Goal: Task Accomplishment & Management: Manage account settings

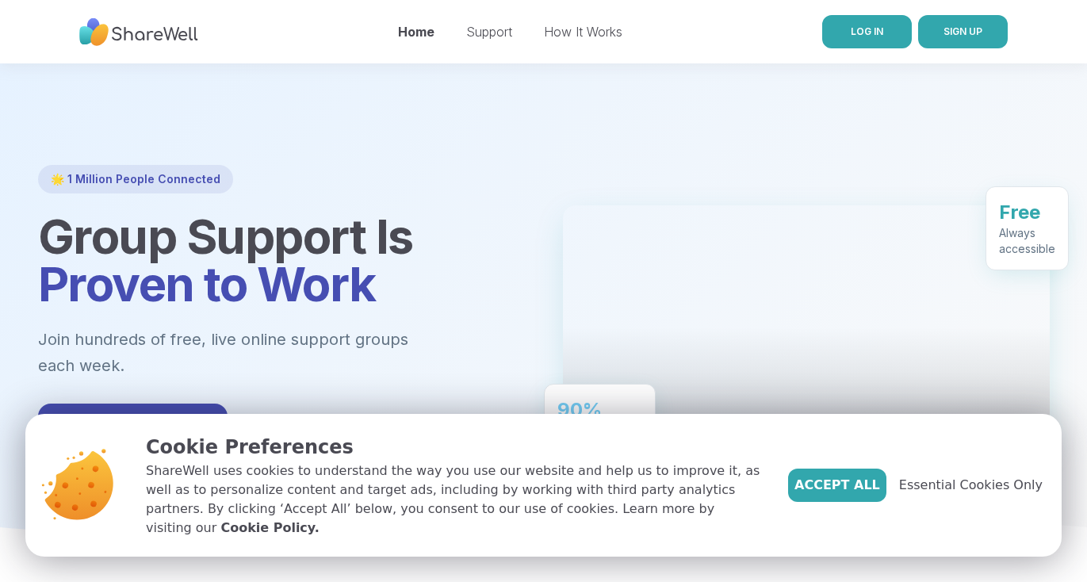
click at [877, 36] on span "LOG IN" at bounding box center [867, 31] width 33 height 12
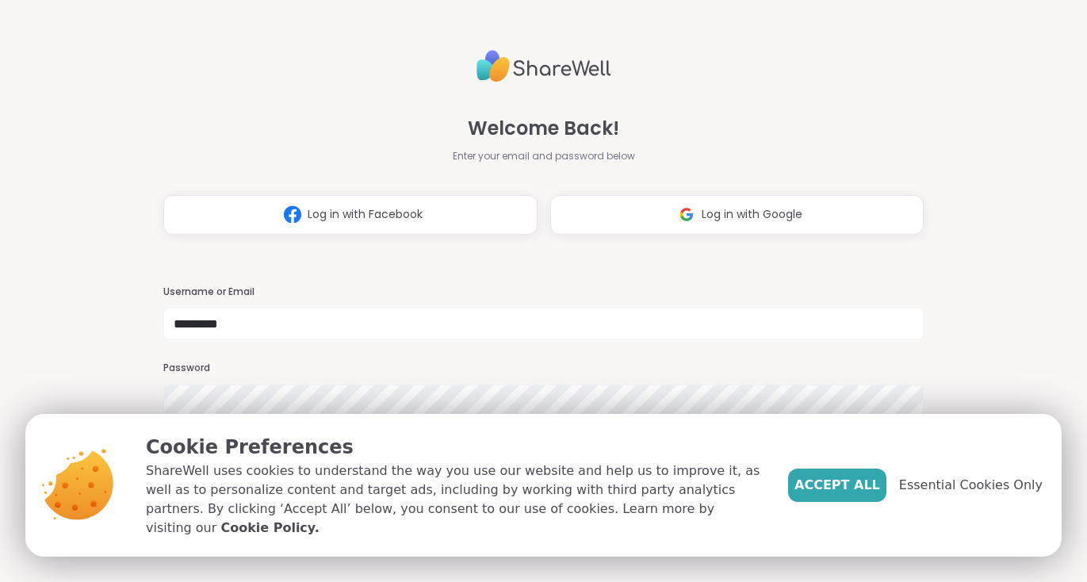
click at [869, 491] on span "Accept All" at bounding box center [837, 485] width 86 height 19
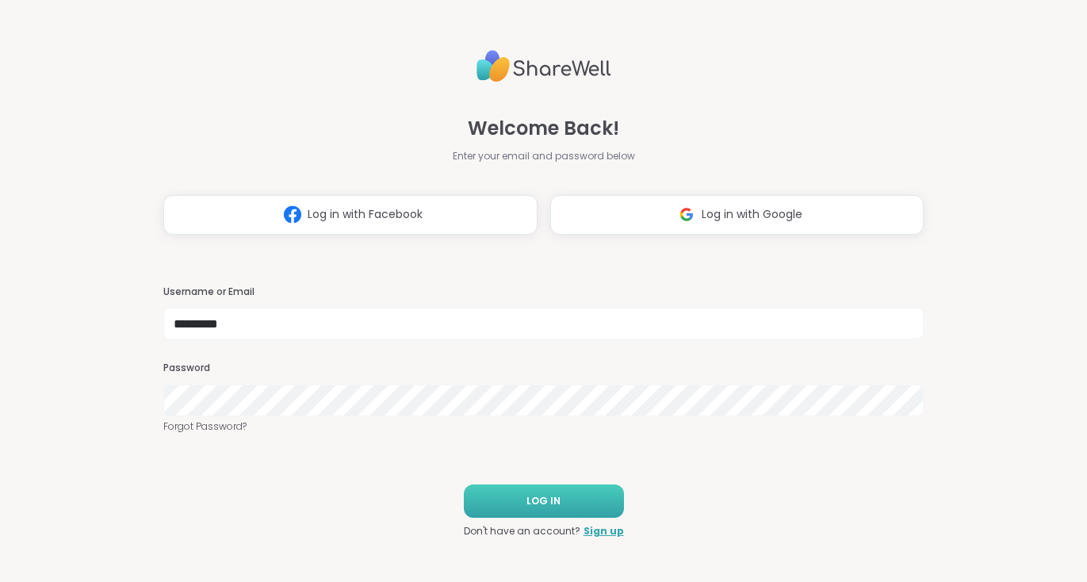
click at [496, 504] on button "LOG IN" at bounding box center [544, 500] width 160 height 33
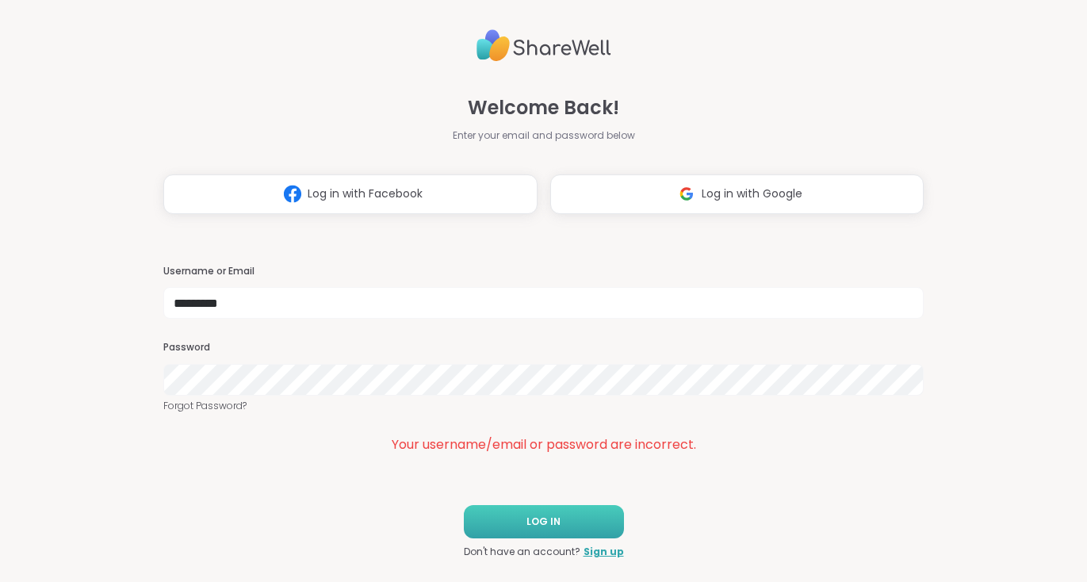
click at [565, 533] on button "LOG IN" at bounding box center [544, 521] width 160 height 33
click at [539, 522] on span "LOG IN" at bounding box center [543, 522] width 34 height 14
click at [357, 312] on input "*********" at bounding box center [543, 303] width 761 height 32
type input "**********"
click at [582, 527] on button "LOG IN" at bounding box center [544, 521] width 160 height 33
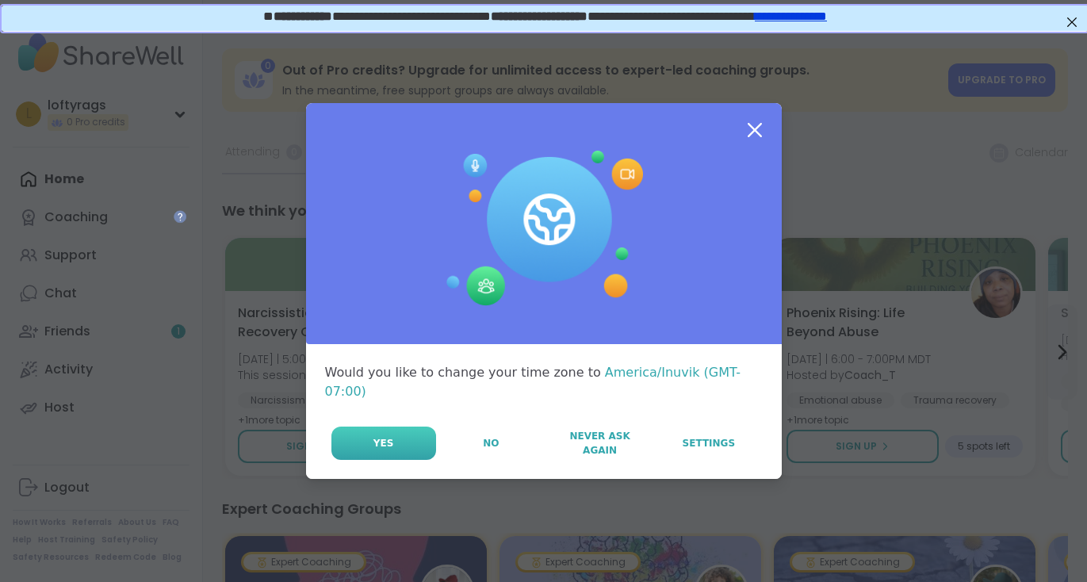
click at [395, 433] on button "Yes" at bounding box center [383, 443] width 105 height 33
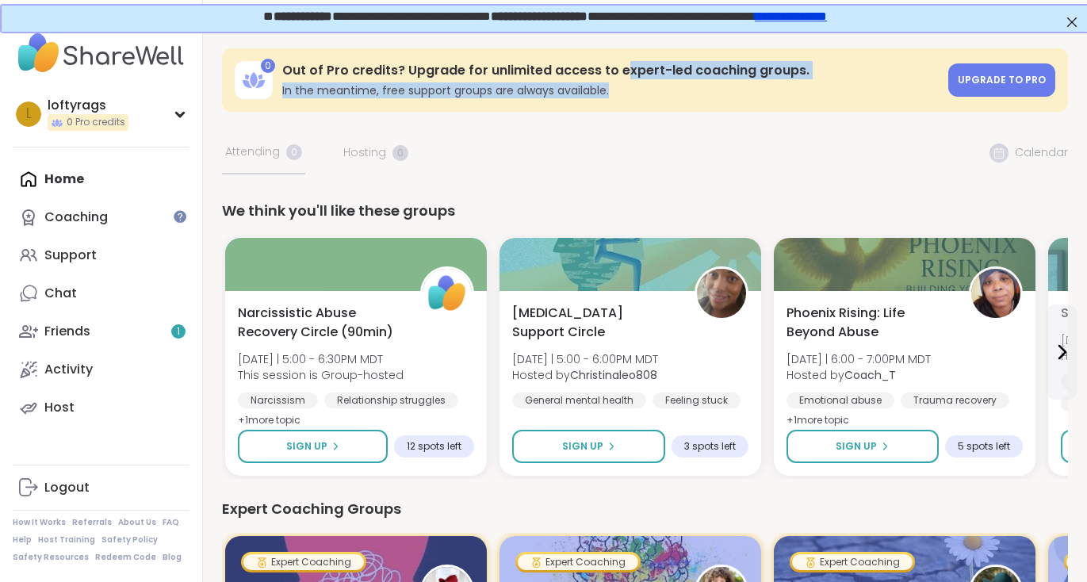
drag, startPoint x: 633, startPoint y: 96, endPoint x: 619, endPoint y: 55, distance: 43.4
click at [620, 55] on div "0 Out of Pro credits? Upgrade for unlimited access to expert-led coaching group…" at bounding box center [645, 79] width 846 height 63
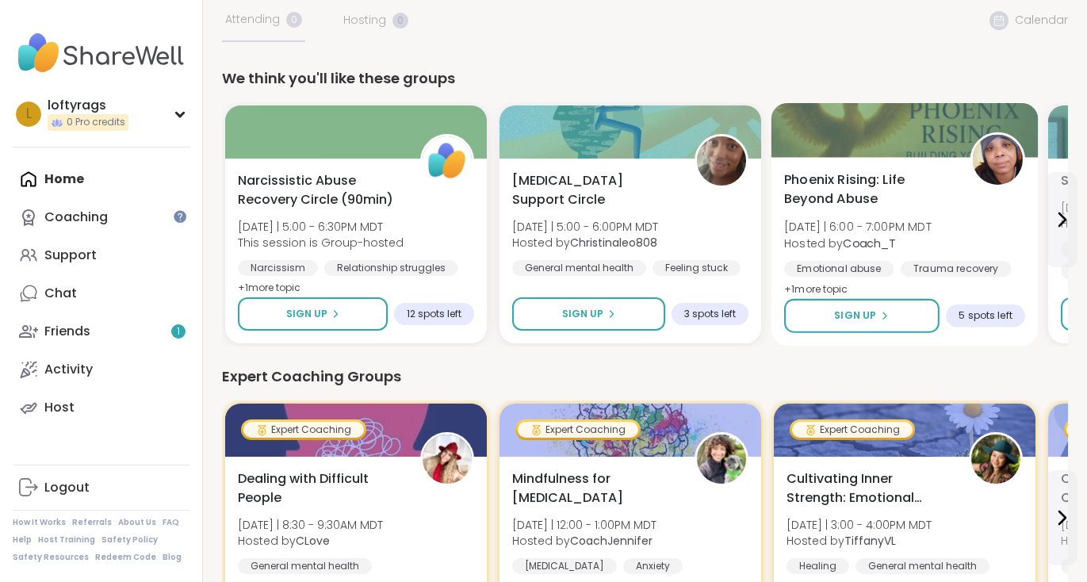
scroll to position [132, 3]
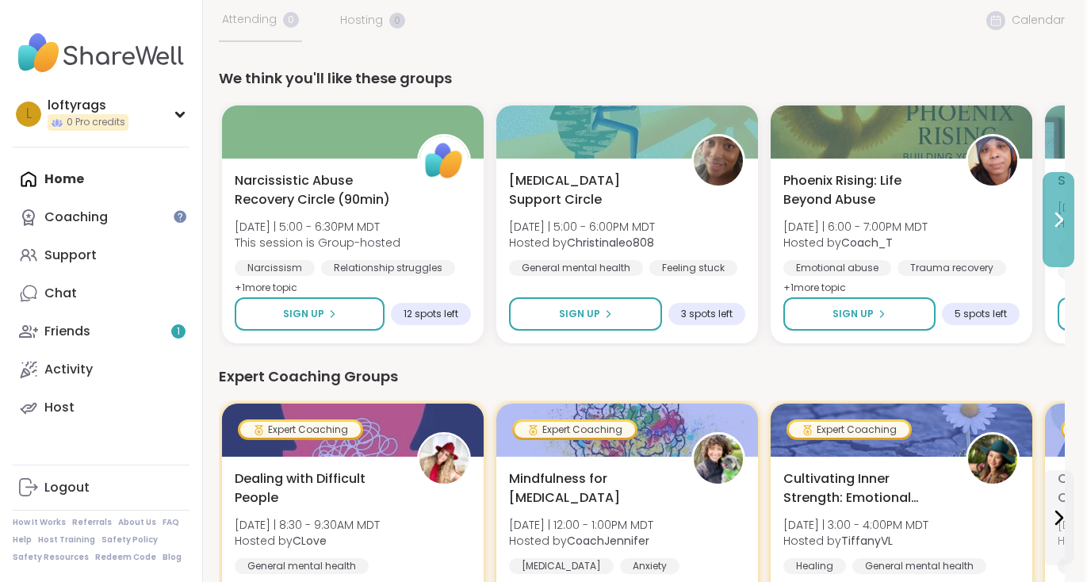
click at [1054, 224] on icon at bounding box center [1058, 219] width 19 height 19
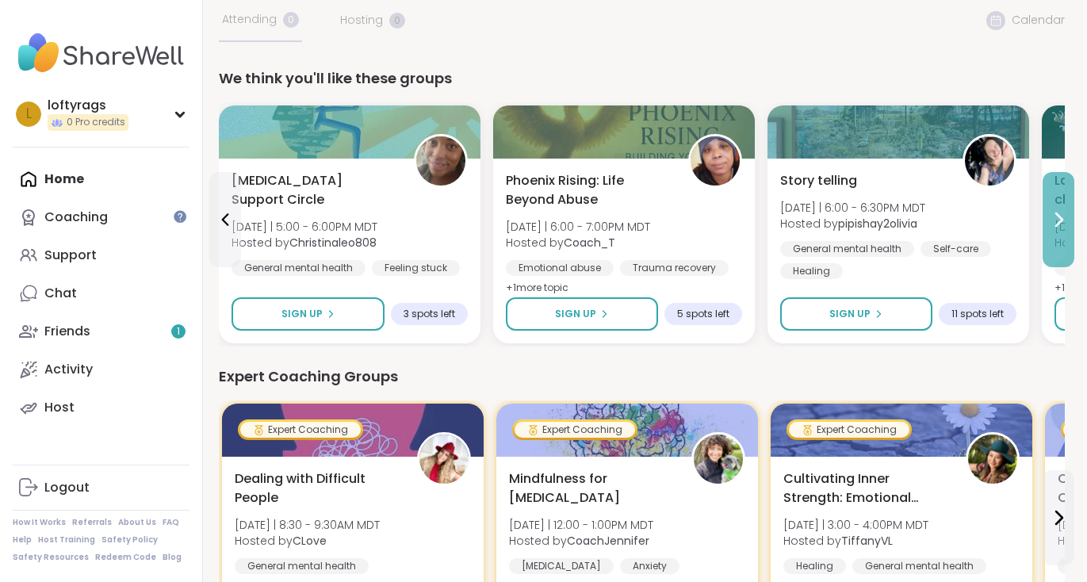
click at [1054, 226] on icon at bounding box center [1058, 219] width 19 height 19
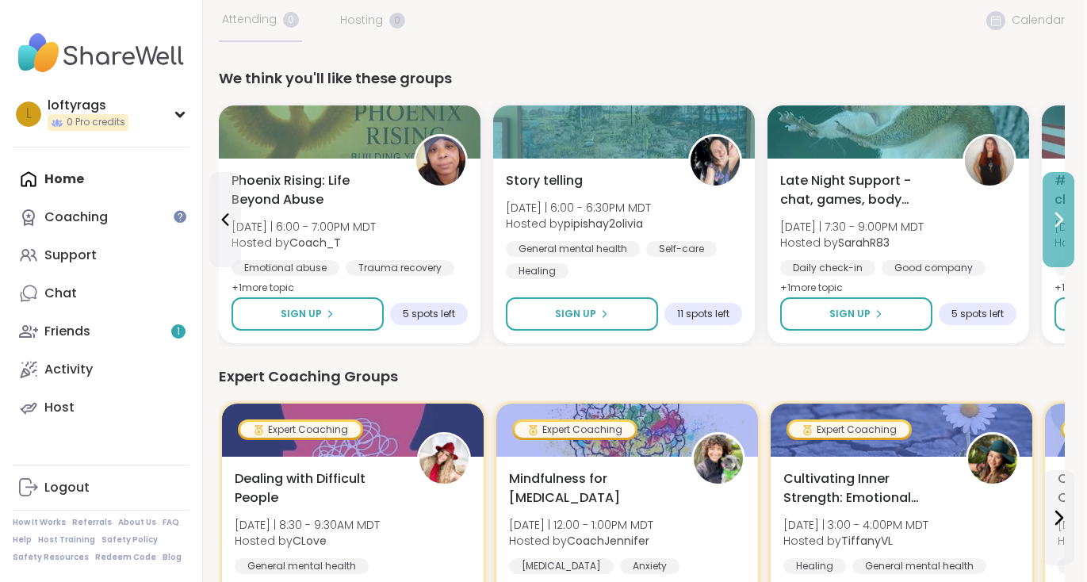
click at [1054, 226] on icon at bounding box center [1058, 219] width 19 height 19
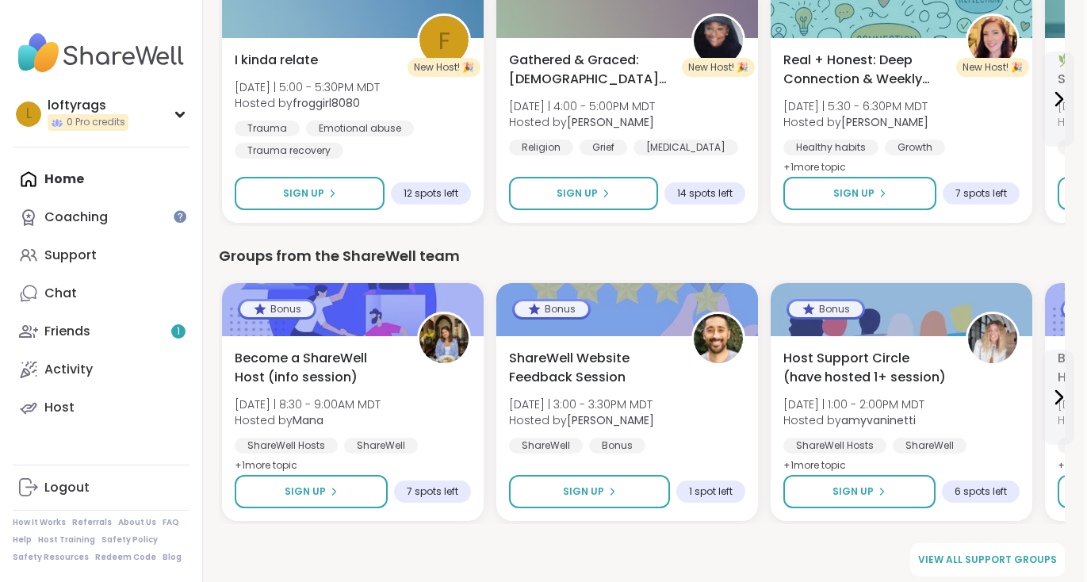
scroll to position [1158, 3]
